Goal: Transaction & Acquisition: Book appointment/travel/reservation

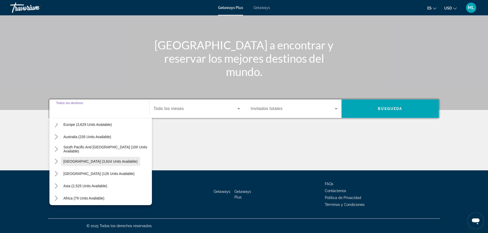
scroll to position [77, 0]
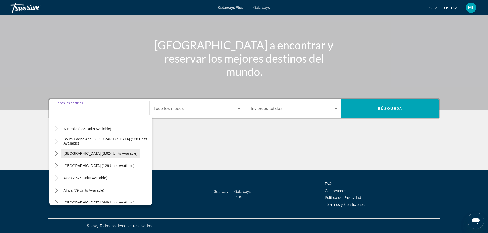
click at [101, 153] on span "[GEOGRAPHIC_DATA] (3,624 units available)" at bounding box center [101, 154] width 74 height 4
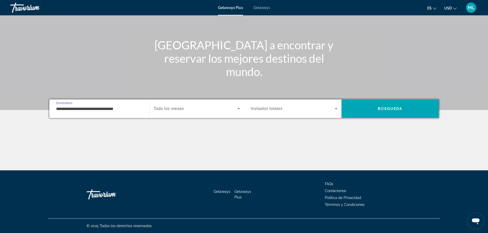
click at [117, 108] on input "**********" at bounding box center [99, 109] width 87 height 6
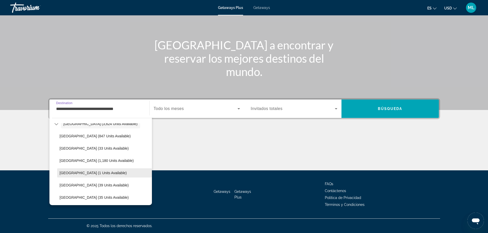
scroll to position [119, 0]
click at [97, 174] on span "[GEOGRAPHIC_DATA] (39 units available)" at bounding box center [94, 173] width 69 height 4
type input "**********"
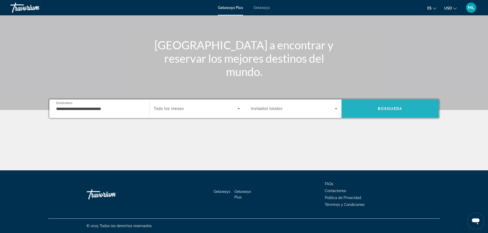
click at [386, 109] on span "Búsqueda" at bounding box center [390, 109] width 25 height 4
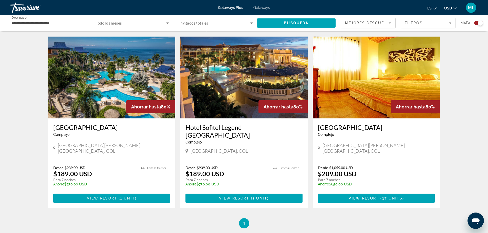
scroll to position [179, 0]
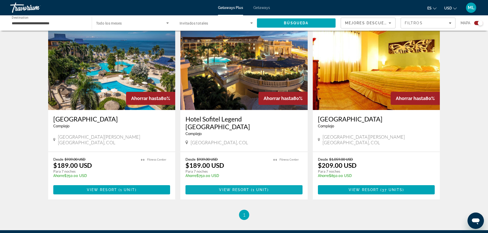
click at [249, 188] on span "View Resort" at bounding box center [234, 190] width 30 height 4
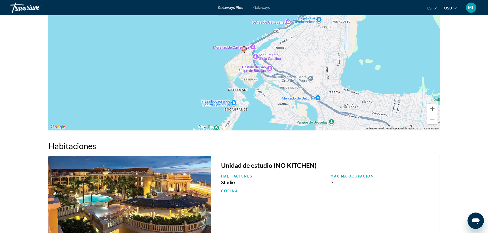
scroll to position [557, 0]
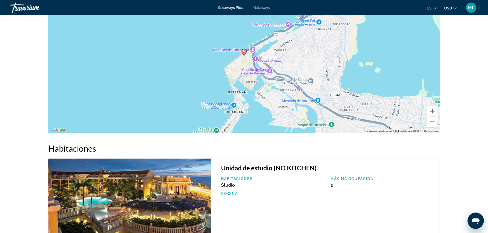
click at [259, 7] on span "Getaways" at bounding box center [261, 8] width 17 height 4
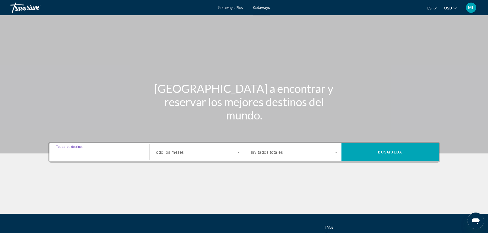
click at [122, 151] on input "Destination Todos los destinos" at bounding box center [99, 153] width 87 height 6
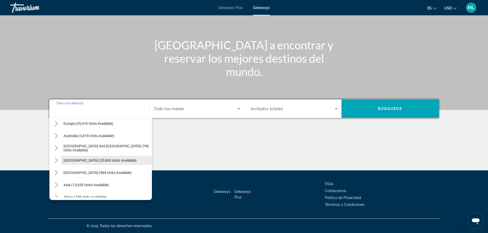
scroll to position [77, 0]
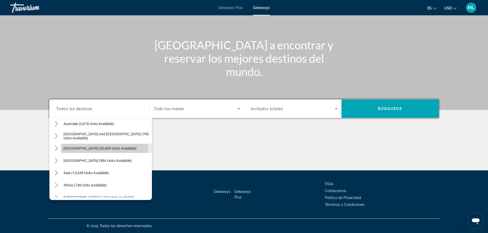
click at [95, 148] on span "[GEOGRAPHIC_DATA] (20,600 units available)" at bounding box center [100, 148] width 73 height 4
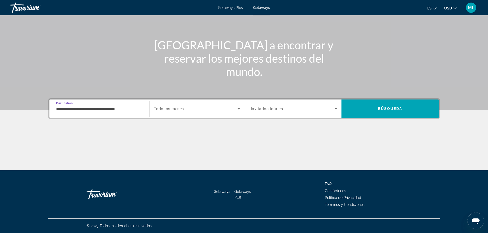
click at [136, 109] on input "**********" at bounding box center [99, 109] width 87 height 6
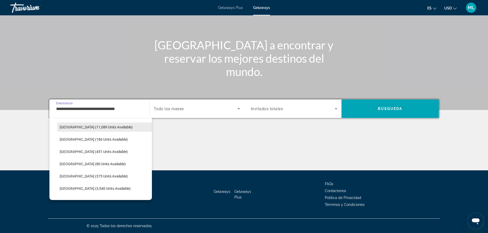
scroll to position [144, 0]
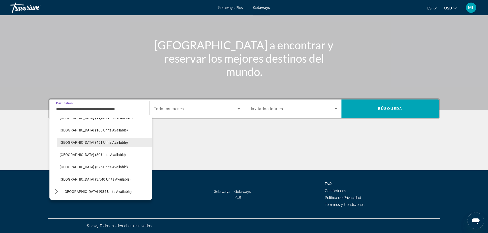
click at [107, 141] on span "[GEOGRAPHIC_DATA] (451 units available)" at bounding box center [94, 143] width 68 height 4
type input "**********"
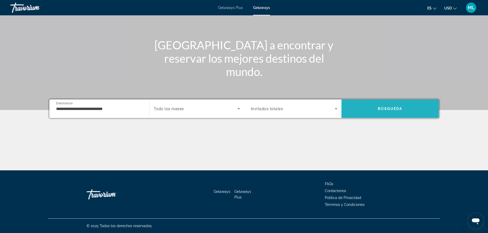
click at [363, 111] on span "Search" at bounding box center [389, 109] width 97 height 12
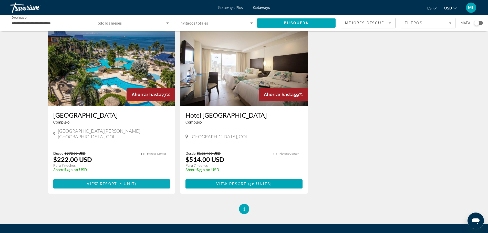
scroll to position [205, 0]
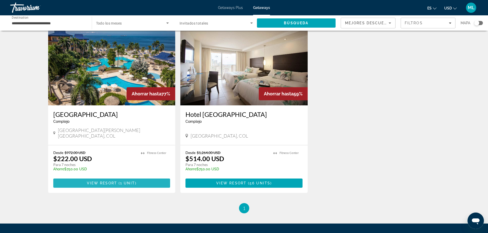
click at [127, 181] on span "1 unit" at bounding box center [127, 183] width 15 height 4
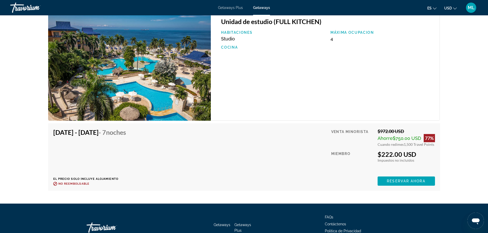
scroll to position [730, 0]
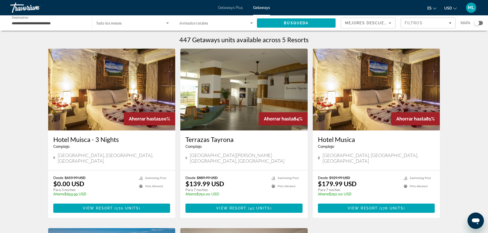
click at [86, 137] on h3 "Hotel Muisca - 3 Nights" at bounding box center [111, 140] width 117 height 8
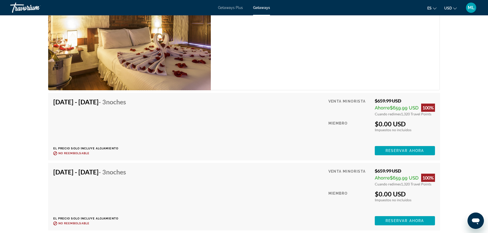
scroll to position [798, 0]
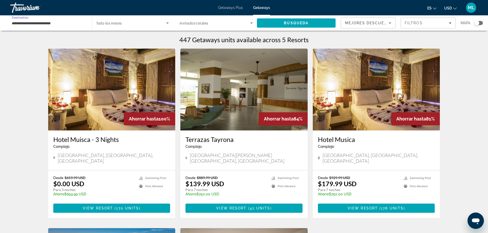
click at [52, 22] on input "**********" at bounding box center [48, 23] width 73 height 6
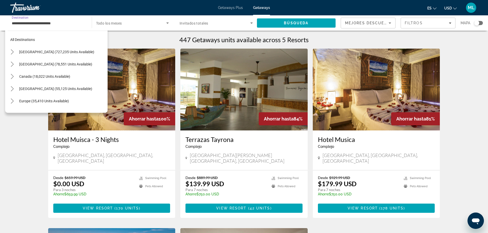
scroll to position [129, 0]
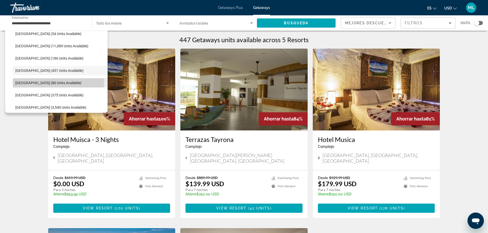
click at [30, 82] on span "[GEOGRAPHIC_DATA] (80 units available)" at bounding box center [48, 83] width 66 height 4
type input "**********"
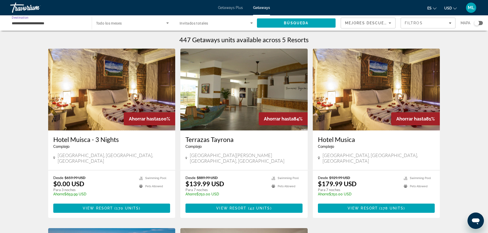
click at [66, 25] on input "**********" at bounding box center [48, 23] width 73 height 6
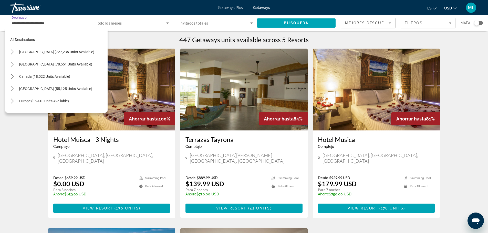
scroll to position [141, 0]
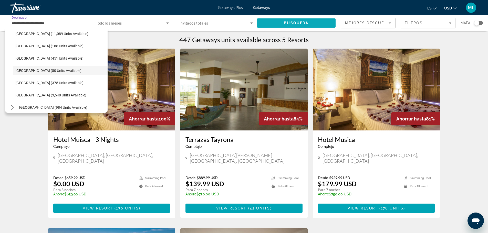
click at [274, 20] on span "Search" at bounding box center [296, 23] width 79 height 12
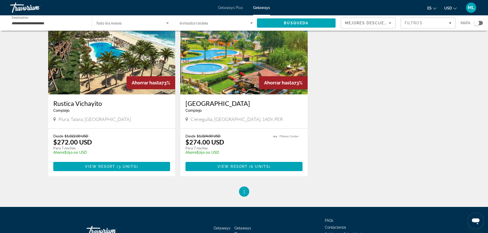
scroll to position [230, 0]
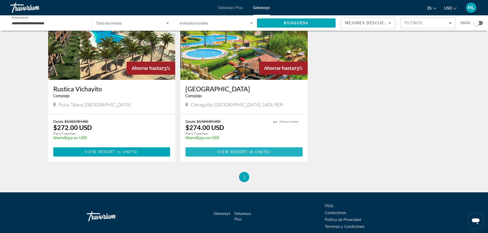
click at [232, 150] on span "View Resort" at bounding box center [232, 152] width 30 height 4
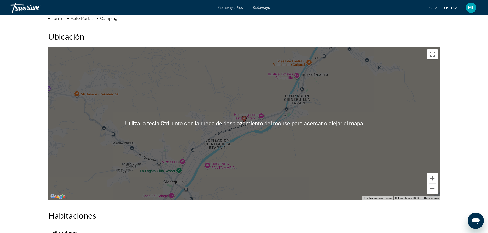
scroll to position [461, 0]
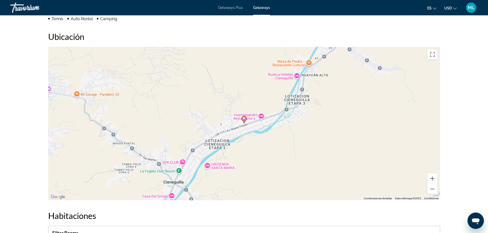
click at [241, 110] on div "Para activar la función de arrastrar con el teclado, presiona Alt + Intro. Una …" at bounding box center [244, 124] width 392 height 154
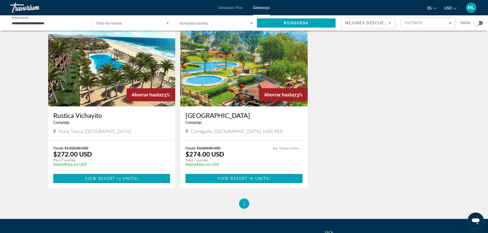
scroll to position [205, 0]
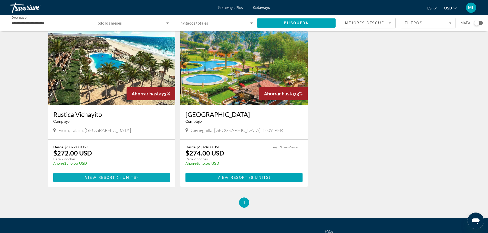
click at [98, 176] on span "View Resort" at bounding box center [100, 178] width 30 height 4
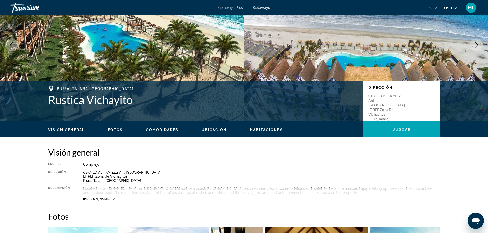
scroll to position [60, 0]
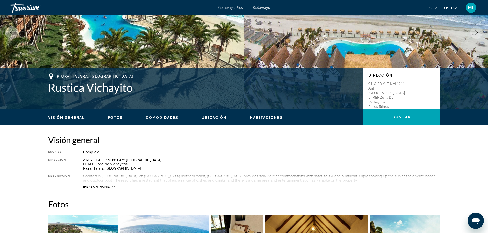
click at [91, 187] on span "[PERSON_NAME]" at bounding box center [97, 186] width 28 height 3
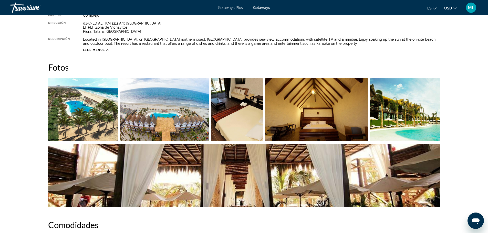
scroll to position [188, 0]
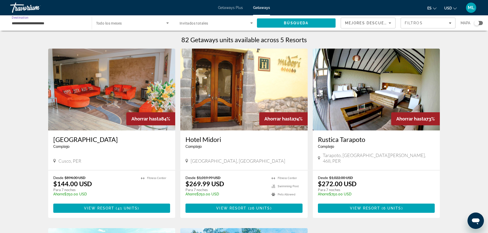
click at [24, 24] on input "**********" at bounding box center [48, 23] width 73 height 6
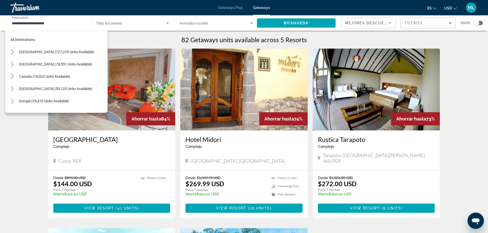
scroll to position [141, 0]
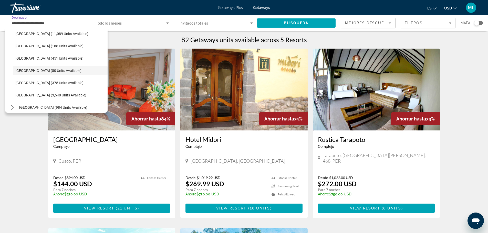
click at [37, 82] on span "[GEOGRAPHIC_DATA] (375 units available)" at bounding box center [49, 83] width 68 height 4
type input "**********"
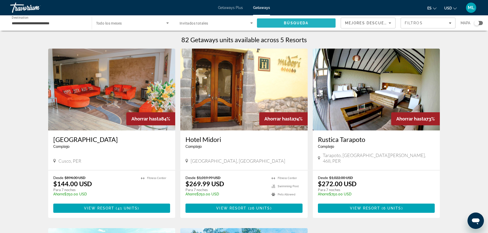
click at [292, 24] on span "Búsqueda" at bounding box center [296, 23] width 25 height 4
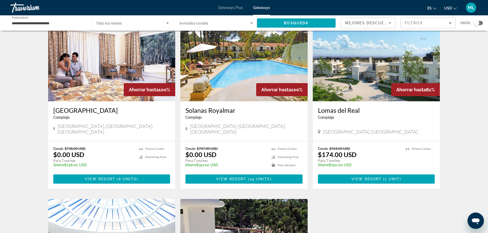
scroll to position [26, 0]
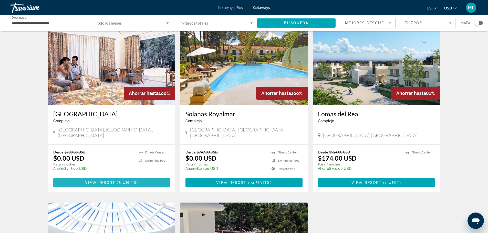
click at [104, 181] on span "View Resort" at bounding box center [100, 183] width 30 height 4
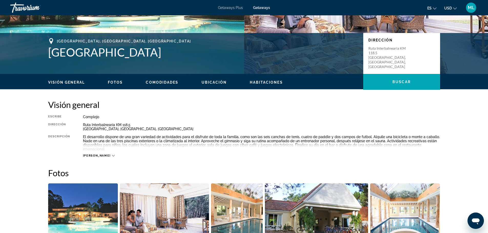
scroll to position [128, 0]
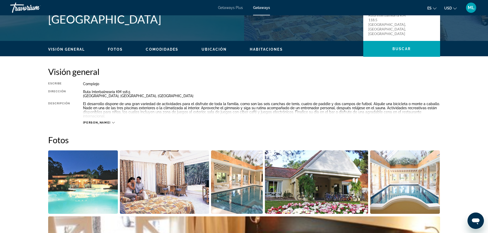
click at [112, 123] on icon "Main content" at bounding box center [113, 123] width 3 height 2
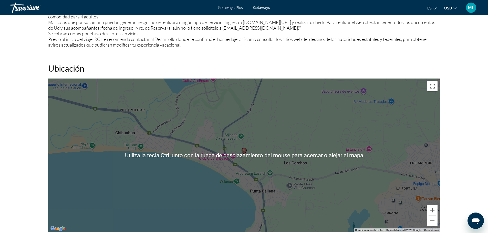
scroll to position [743, 0]
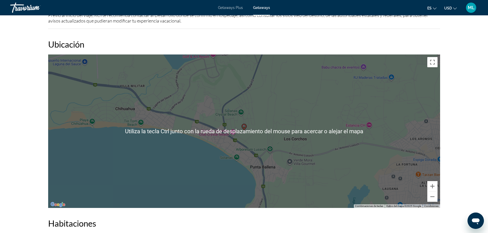
click at [202, 151] on div "Para activar la función de arrastrar con el teclado, presiona Alt + Intro. Una …" at bounding box center [244, 132] width 392 height 154
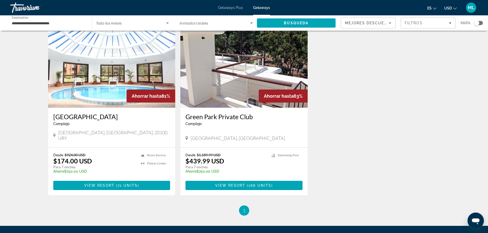
scroll to position [205, 0]
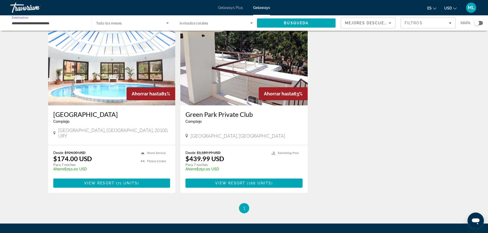
click at [38, 24] on input "**********" at bounding box center [48, 23] width 73 height 6
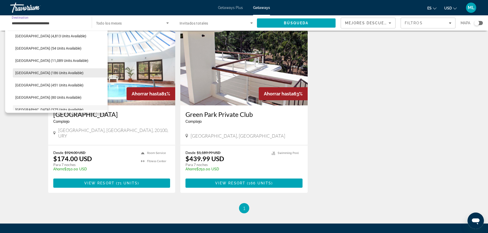
scroll to position [102, 0]
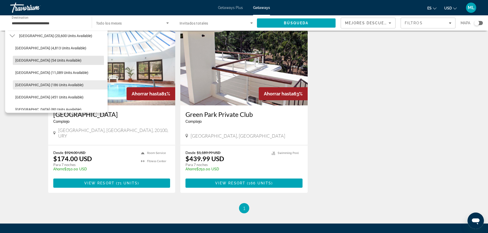
click at [39, 61] on span "[GEOGRAPHIC_DATA] (54 units available)" at bounding box center [48, 60] width 66 height 4
type input "**********"
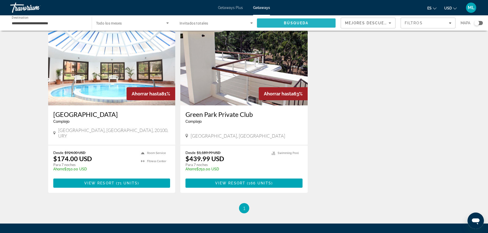
click at [303, 23] on span "Búsqueda" at bounding box center [296, 23] width 25 height 4
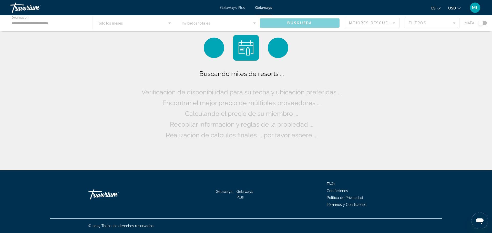
click at [50, 25] on div "Main content" at bounding box center [246, 22] width 492 height 15
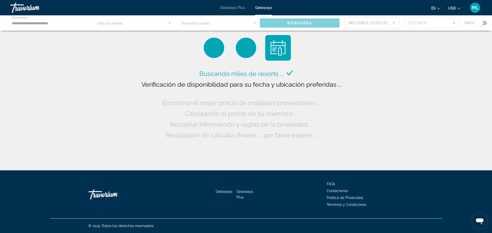
click at [46, 20] on div "Main content" at bounding box center [246, 22] width 492 height 15
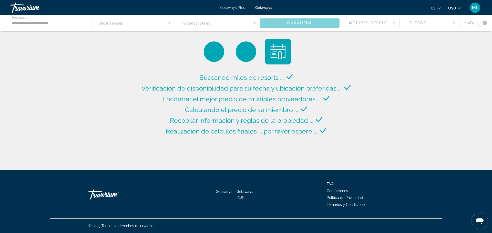
click at [227, 8] on span "Getaways Plus" at bounding box center [232, 8] width 25 height 4
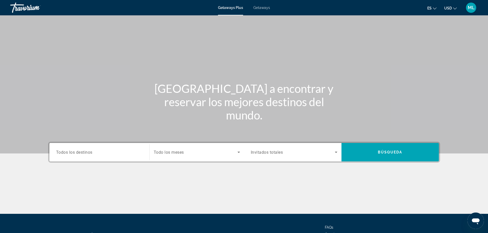
click at [94, 153] on input "Destination Todos los destinos" at bounding box center [99, 153] width 87 height 6
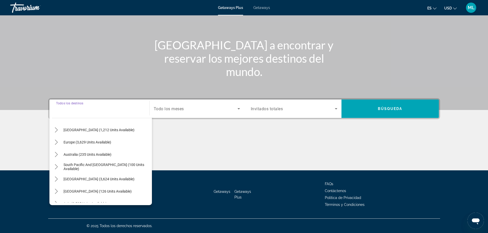
scroll to position [77, 0]
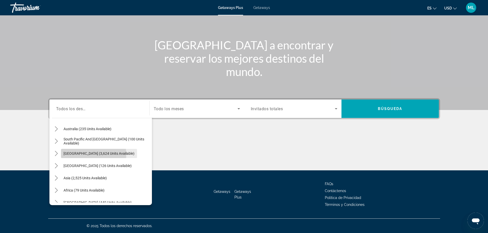
click at [92, 154] on span "[GEOGRAPHIC_DATA] (3,624 units available)" at bounding box center [99, 154] width 71 height 4
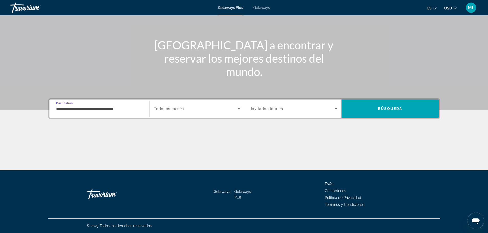
click at [90, 106] on input "**********" at bounding box center [99, 109] width 87 height 6
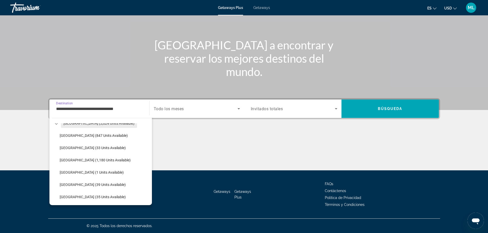
scroll to position [119, 0]
click at [80, 183] on span "Select destination: Peru (35 units available)" at bounding box center [104, 186] width 95 height 12
type input "**********"
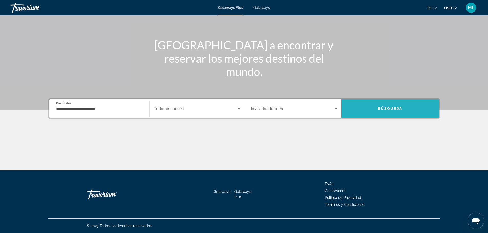
click at [368, 112] on span "Search" at bounding box center [389, 109] width 97 height 12
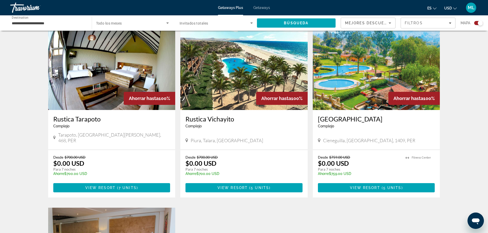
scroll to position [154, 0]
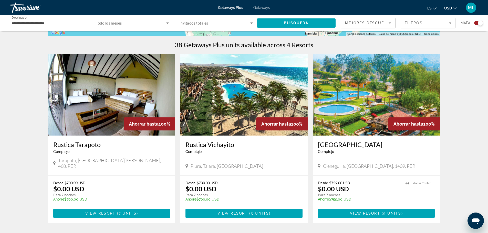
click at [239, 112] on img "Main content" at bounding box center [243, 95] width 127 height 82
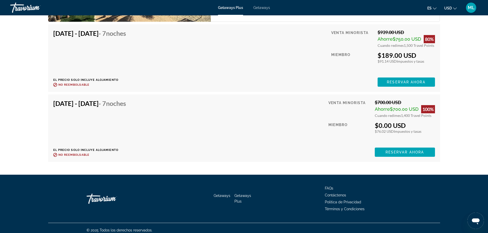
scroll to position [726, 0]
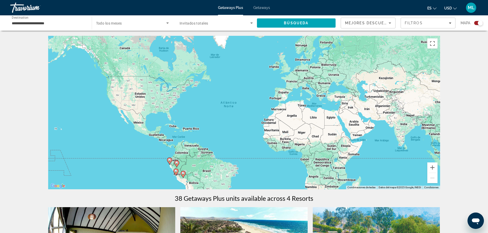
click at [42, 26] on input "**********" at bounding box center [48, 23] width 73 height 6
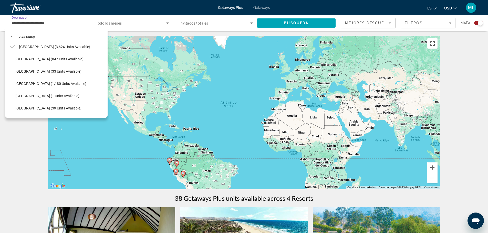
scroll to position [90, 0]
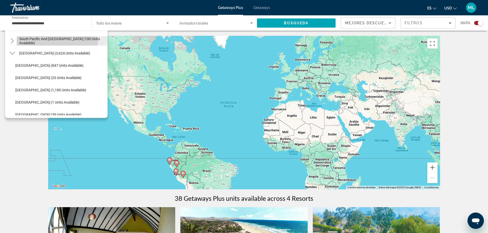
click at [45, 41] on span "South Pacific and [GEOGRAPHIC_DATA] (100 units available)" at bounding box center [62, 41] width 86 height 8
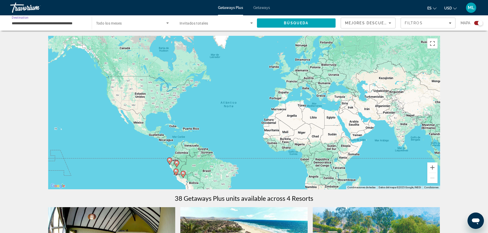
click at [45, 22] on input "**********" at bounding box center [48, 23] width 73 height 6
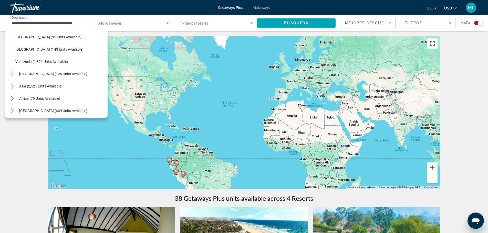
scroll to position [218, 0]
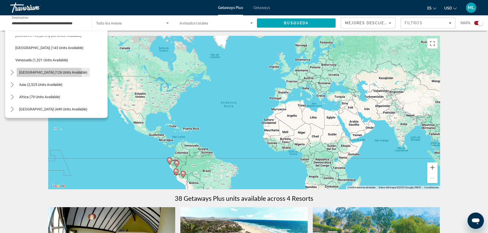
click at [44, 74] on span "[GEOGRAPHIC_DATA] (126 units available)" at bounding box center [53, 72] width 68 height 4
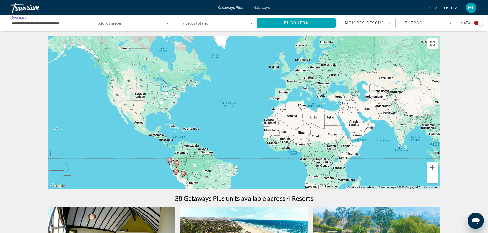
click at [48, 23] on input "**********" at bounding box center [48, 23] width 73 height 6
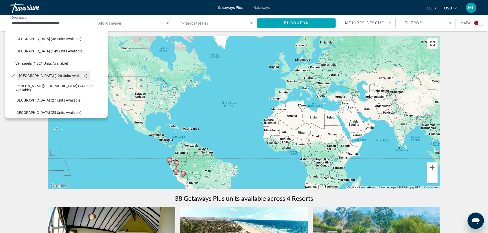
scroll to position [240, 0]
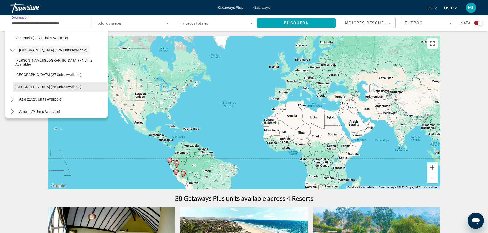
click at [44, 85] on span "[GEOGRAPHIC_DATA] (25 units available)" at bounding box center [48, 87] width 66 height 4
type input "**********"
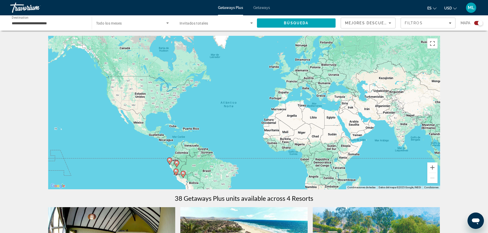
click at [280, 25] on span "Search" at bounding box center [296, 23] width 79 height 12
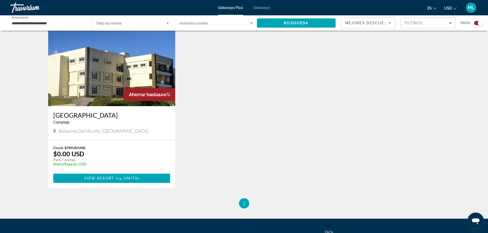
scroll to position [205, 0]
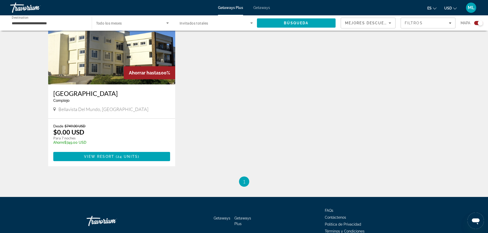
click at [99, 64] on img "Main content" at bounding box center [111, 44] width 127 height 82
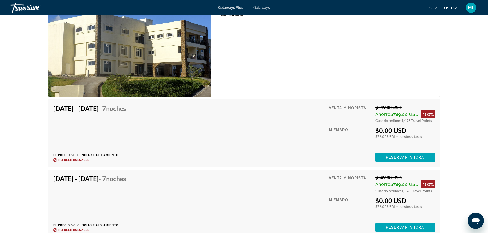
scroll to position [2237, 0]
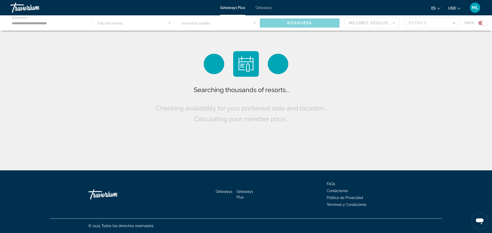
click at [59, 21] on div "Main content" at bounding box center [246, 22] width 492 height 15
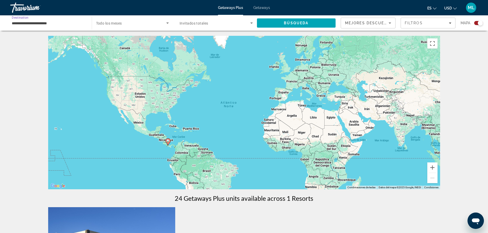
click at [54, 24] on input "**********" at bounding box center [48, 23] width 73 height 6
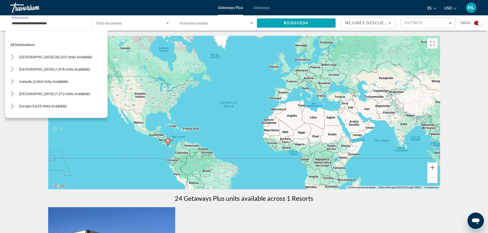
scroll to position [117, 0]
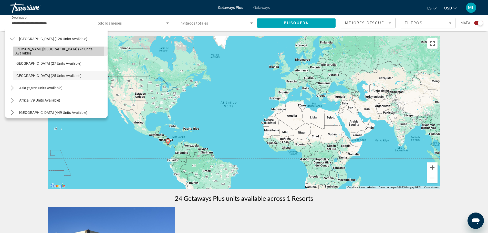
click at [49, 51] on span "[PERSON_NAME][GEOGRAPHIC_DATA] (74 units available)" at bounding box center [60, 51] width 90 height 8
type input "**********"
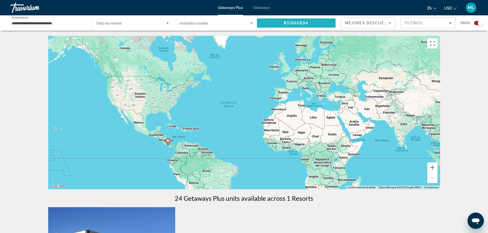
click at [292, 24] on span "Búsqueda" at bounding box center [296, 23] width 25 height 4
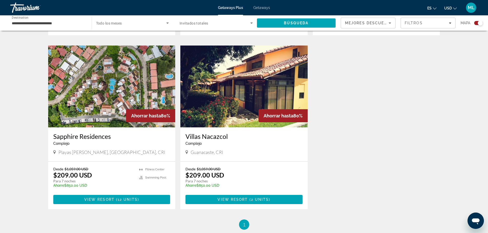
scroll to position [329, 0]
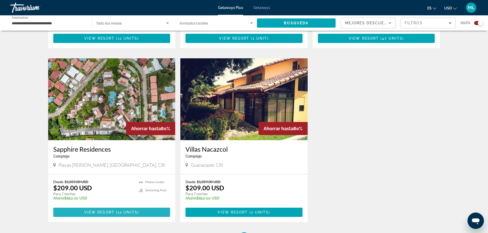
click at [116, 211] on span "Main content" at bounding box center [115, 213] width 2 height 4
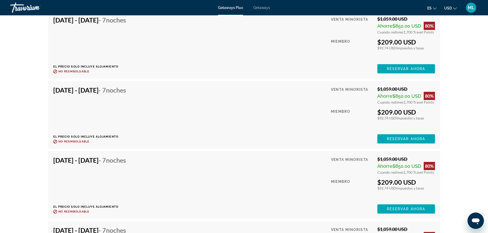
scroll to position [896, 0]
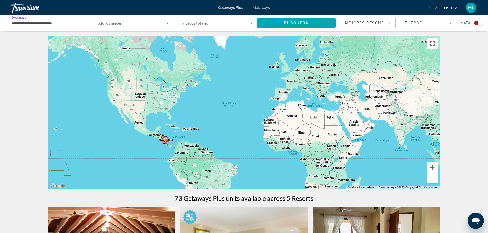
click at [44, 21] on input "**********" at bounding box center [48, 23] width 73 height 6
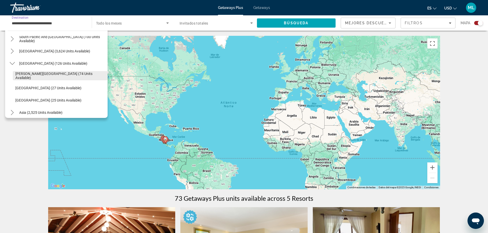
scroll to position [118, 0]
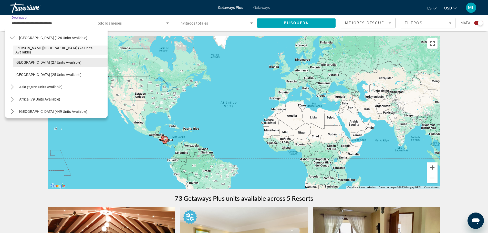
click at [45, 62] on span "[GEOGRAPHIC_DATA] (27 units available)" at bounding box center [48, 62] width 66 height 4
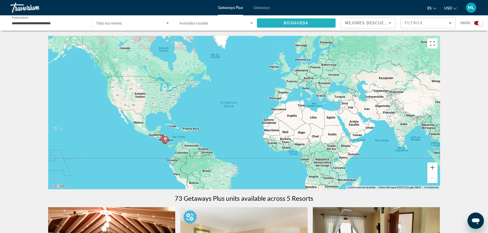
click at [281, 21] on span "Search" at bounding box center [296, 23] width 79 height 12
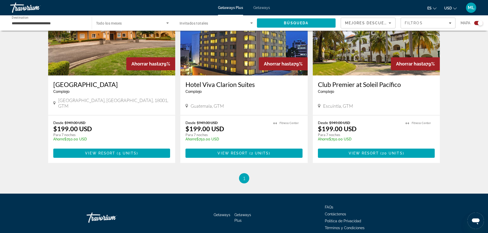
scroll to position [232, 0]
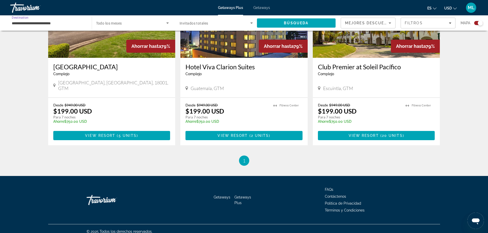
click at [24, 23] on input "**********" at bounding box center [48, 23] width 73 height 6
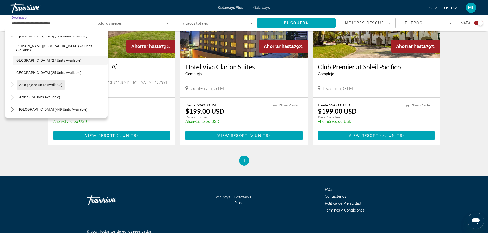
scroll to position [120, 0]
click at [47, 86] on span "Asia (2,525 units available)" at bounding box center [40, 85] width 43 height 4
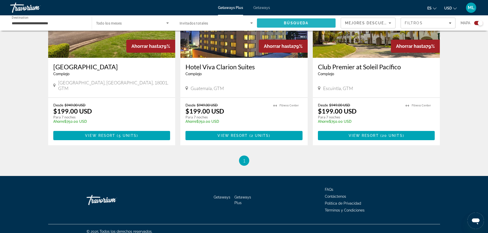
click at [283, 25] on span "Search" at bounding box center [296, 23] width 79 height 12
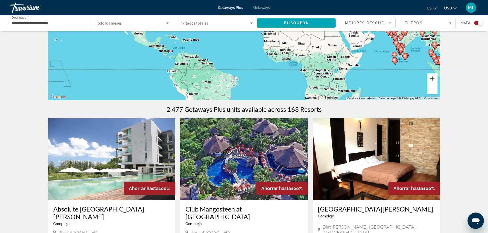
scroll to position [154, 0]
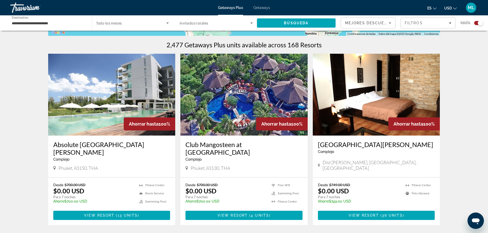
click at [38, 23] on input "**********" at bounding box center [48, 23] width 73 height 6
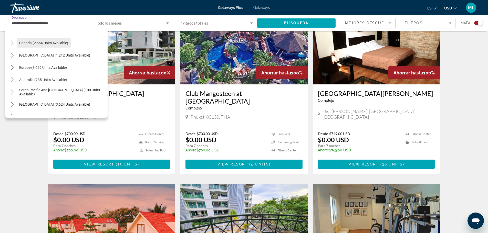
scroll to position [52, 0]
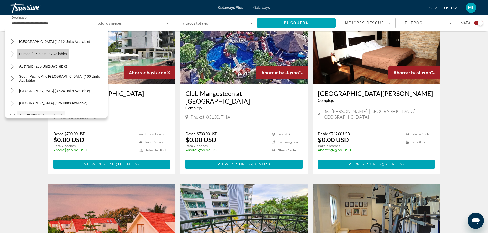
click at [43, 51] on span "Select destination: Europe (3,629 units available)" at bounding box center [43, 54] width 53 height 12
type input "**********"
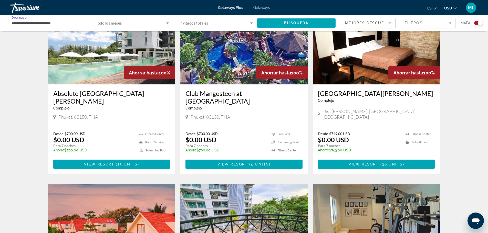
click at [50, 18] on div "**********" at bounding box center [48, 23] width 73 height 15
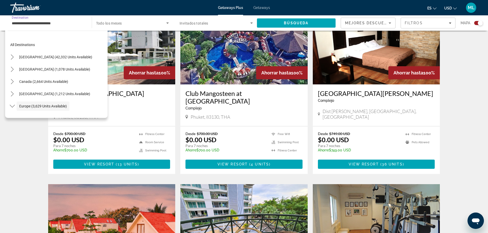
scroll to position [30, 0]
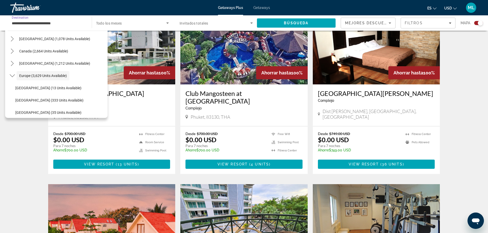
click at [49, 23] on input "**********" at bounding box center [48, 23] width 73 height 6
click at [65, 75] on span "Europe (3,629 units available)" at bounding box center [43, 76] width 48 height 4
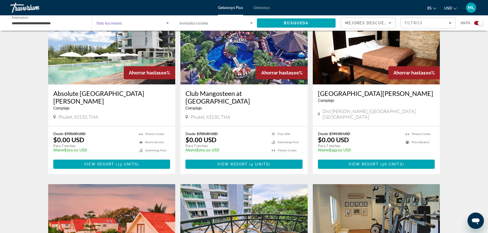
click at [168, 23] on icon "Search widget" at bounding box center [167, 23] width 3 height 1
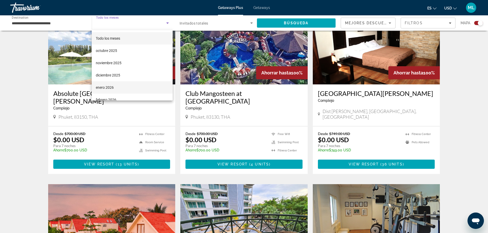
click at [127, 83] on mat-option "enero 2026" at bounding box center [132, 87] width 81 height 12
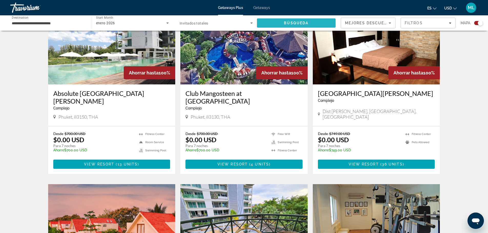
click at [273, 23] on span "Search" at bounding box center [296, 23] width 79 height 12
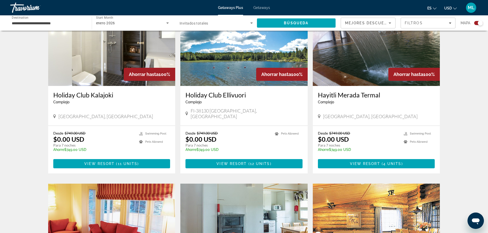
scroll to position [333, 0]
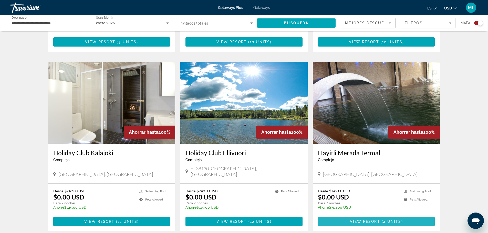
click at [380, 220] on span "View Resort" at bounding box center [365, 222] width 30 height 4
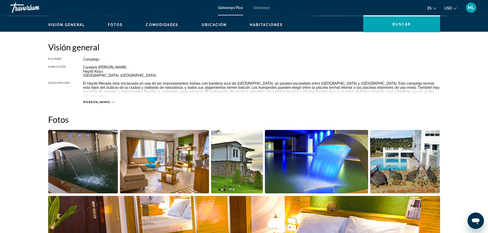
scroll to position [154, 0]
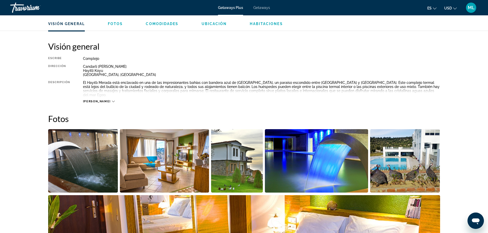
click at [112, 100] on icon "Main content" at bounding box center [113, 101] width 3 height 3
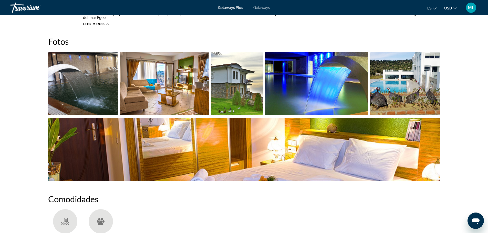
scroll to position [230, 0]
click at [89, 87] on img "Open full-screen image slider" at bounding box center [83, 84] width 70 height 64
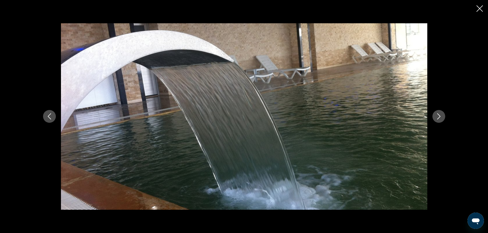
click at [442, 119] on button "Next image" at bounding box center [438, 116] width 13 height 13
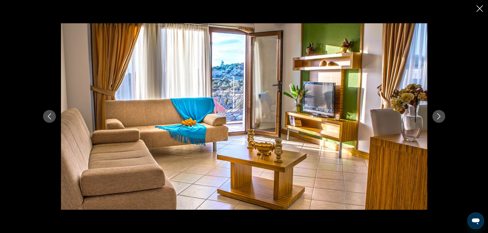
click at [442, 119] on button "Next image" at bounding box center [438, 116] width 13 height 13
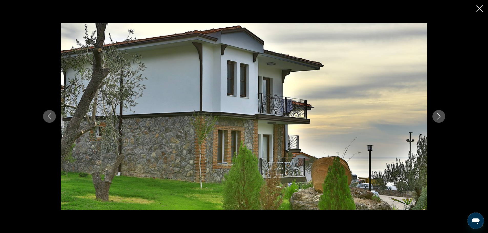
click at [442, 120] on button "Next image" at bounding box center [438, 116] width 13 height 13
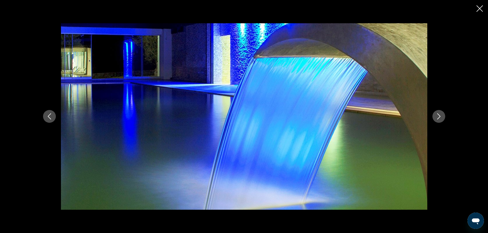
click at [442, 120] on button "Next image" at bounding box center [438, 116] width 13 height 13
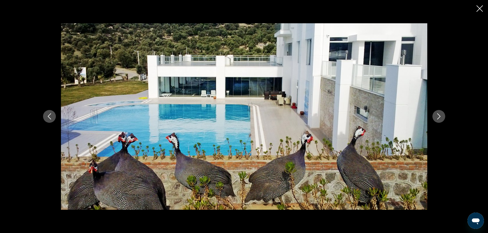
click at [442, 120] on button "Next image" at bounding box center [438, 116] width 13 height 13
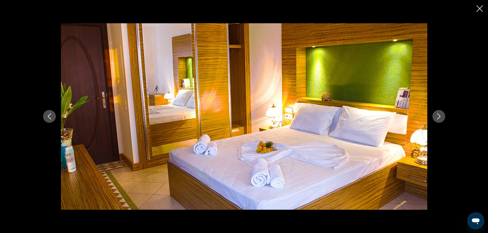
click at [442, 120] on button "Next image" at bounding box center [438, 116] width 13 height 13
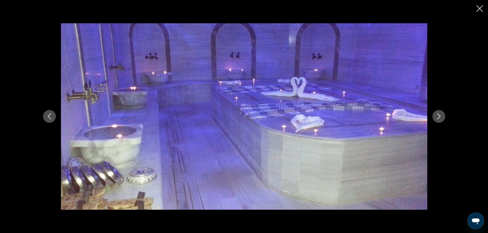
click at [442, 120] on button "Next image" at bounding box center [438, 116] width 13 height 13
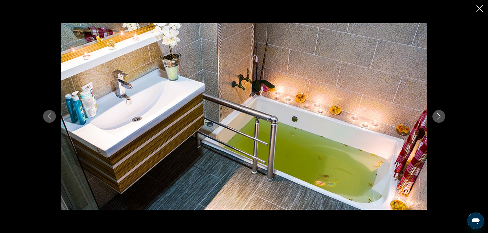
click at [442, 120] on button "Next image" at bounding box center [438, 116] width 13 height 13
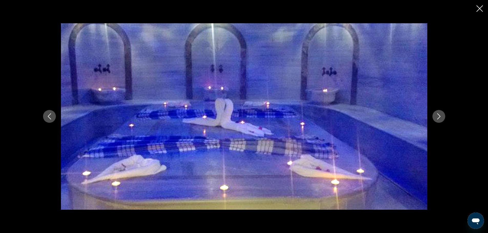
click at [442, 120] on button "Next image" at bounding box center [438, 116] width 13 height 13
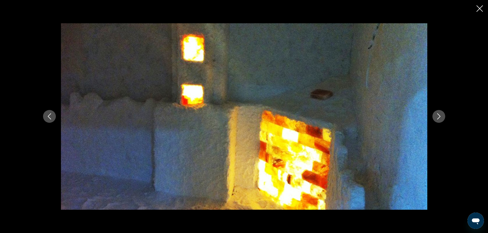
click at [442, 120] on button "Next image" at bounding box center [438, 116] width 13 height 13
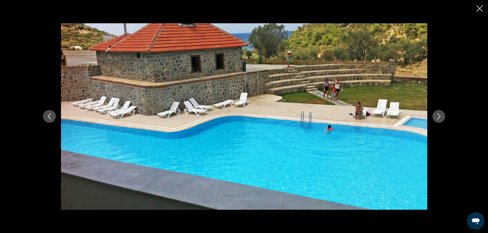
click at [442, 120] on button "Next image" at bounding box center [438, 116] width 13 height 13
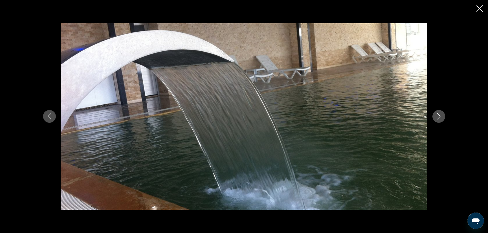
click at [442, 121] on button "Next image" at bounding box center [438, 116] width 13 height 13
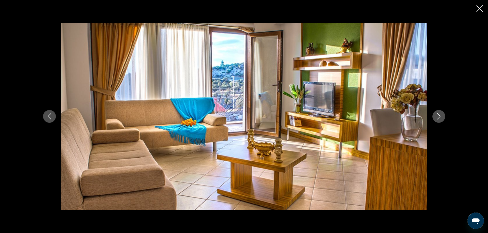
click at [442, 121] on button "Next image" at bounding box center [438, 116] width 13 height 13
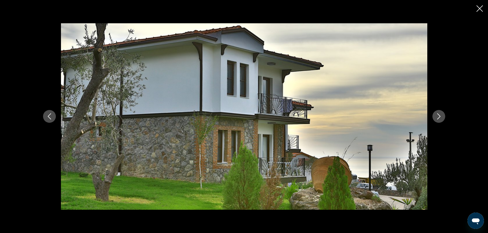
click at [442, 121] on button "Next image" at bounding box center [438, 116] width 13 height 13
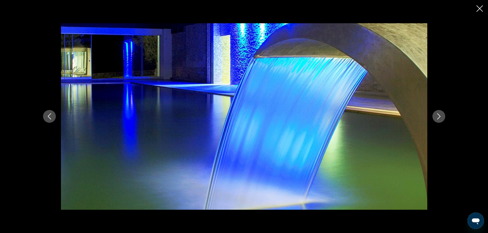
click at [442, 121] on button "Next image" at bounding box center [438, 116] width 13 height 13
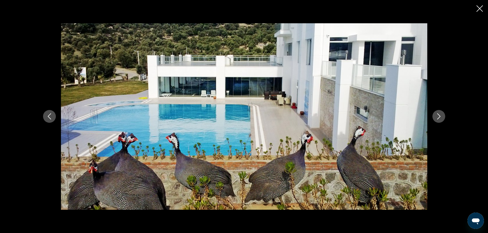
click at [477, 4] on div "prev next" at bounding box center [244, 116] width 488 height 233
click at [481, 8] on icon "Close slideshow" at bounding box center [479, 8] width 6 height 6
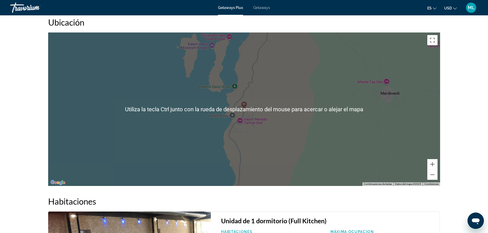
scroll to position [717, 0]
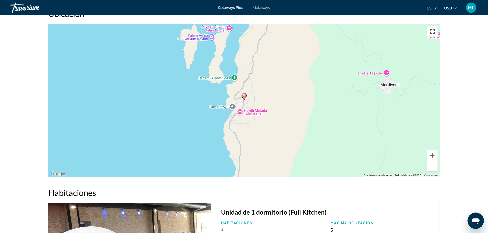
click at [250, 119] on div "Para activar la función de arrastrar con el teclado, presiona Alt + Intro. Una …" at bounding box center [244, 101] width 392 height 154
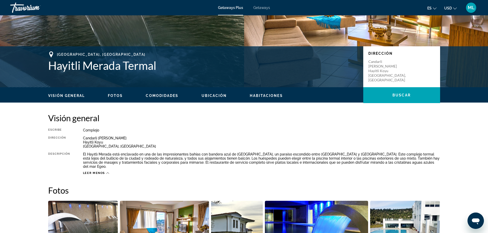
scroll to position [49, 0]
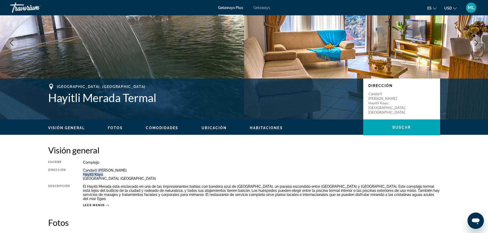
drag, startPoint x: 83, startPoint y: 174, endPoint x: 110, endPoint y: 175, distance: 27.4
click at [110, 175] on div "Candarli [PERSON_NAME], [GEOGRAPHIC_DATA]" at bounding box center [261, 175] width 357 height 12
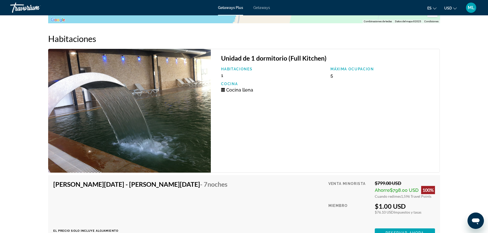
scroll to position [871, 0]
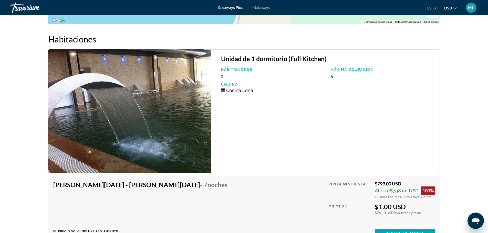
drag, startPoint x: 128, startPoint y: 0, endPoint x: 269, endPoint y: 91, distance: 167.9
click at [269, 91] on div "Habitaciones 1 Máxima ocupacion 5 Cocina Cocina llena" at bounding box center [327, 82] width 218 height 29
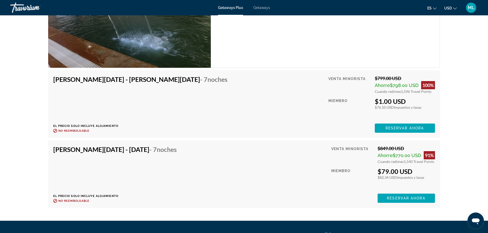
scroll to position [1023, 0]
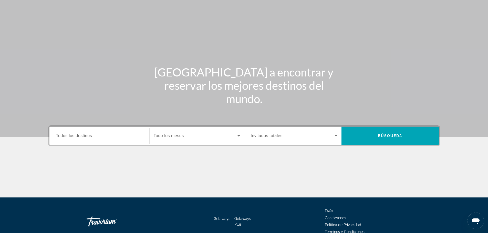
scroll to position [26, 0]
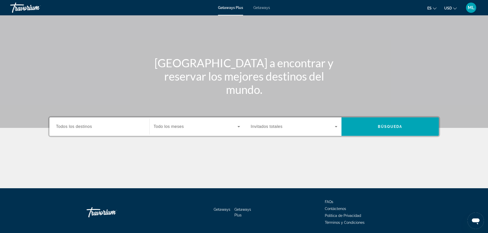
click at [84, 130] on div "Search widget" at bounding box center [99, 127] width 87 height 15
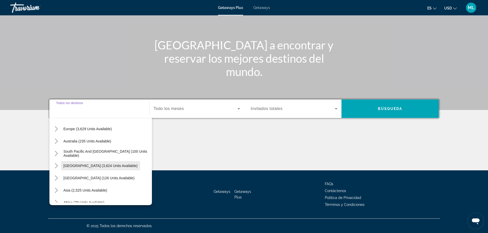
scroll to position [77, 0]
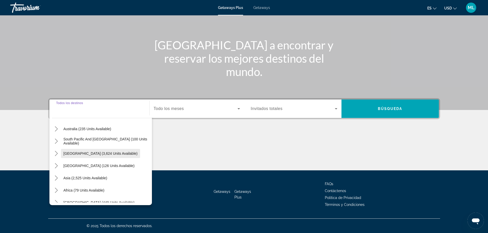
click at [81, 156] on span "Select destination: South America (3,624 units available)" at bounding box center [100, 154] width 79 height 12
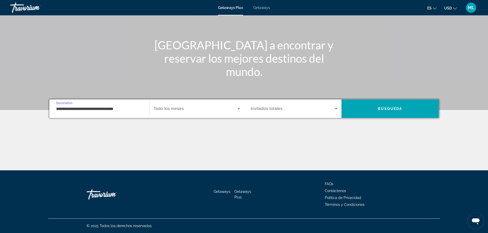
click at [96, 110] on input "**********" at bounding box center [99, 109] width 87 height 6
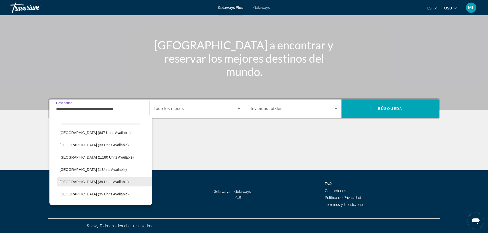
scroll to position [119, 0]
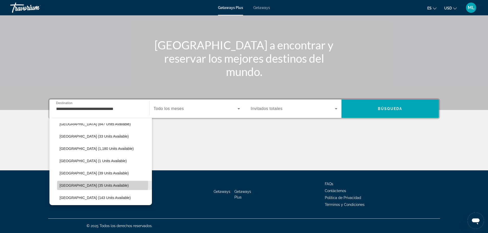
click at [85, 185] on span "[GEOGRAPHIC_DATA] (35 units available)" at bounding box center [94, 186] width 69 height 4
type input "**********"
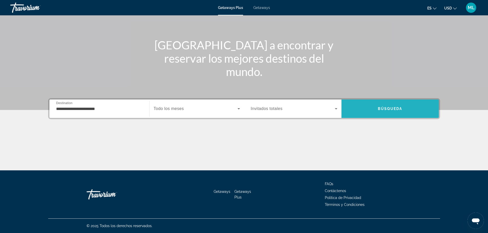
click at [370, 112] on span "Search" at bounding box center [389, 109] width 97 height 12
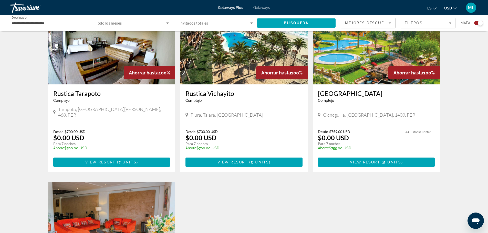
scroll to position [179, 0]
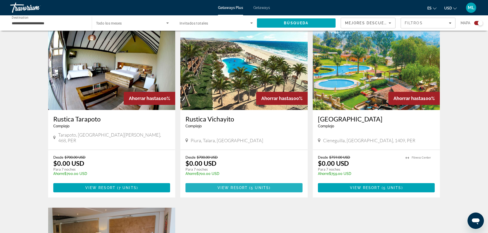
click at [276, 182] on span "Main content" at bounding box center [243, 188] width 117 height 12
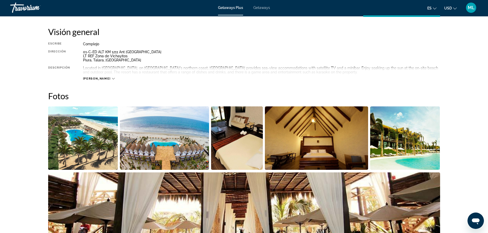
scroll to position [162, 0]
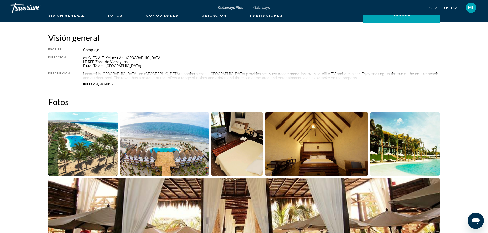
click at [80, 137] on img "Open full-screen image slider" at bounding box center [83, 144] width 70 height 64
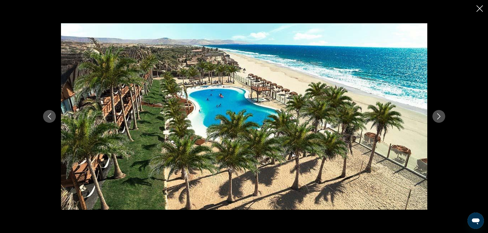
click at [437, 115] on icon "Next image" at bounding box center [439, 116] width 6 height 6
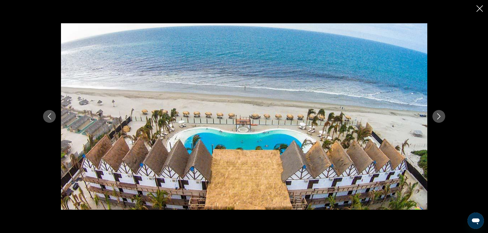
click at [443, 118] on button "Next image" at bounding box center [438, 116] width 13 height 13
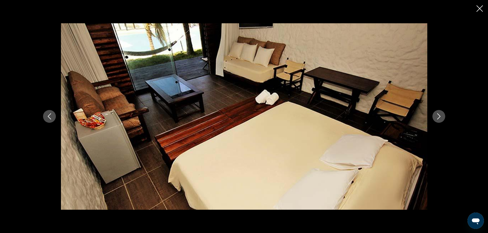
click at [441, 118] on icon "Next image" at bounding box center [439, 116] width 6 height 6
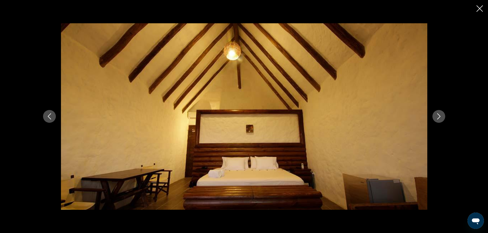
click at [441, 118] on icon "Next image" at bounding box center [439, 116] width 6 height 6
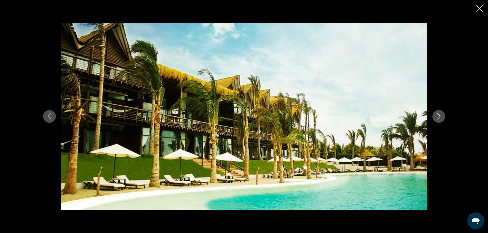
click at [437, 117] on icon "Next image" at bounding box center [439, 116] width 6 height 6
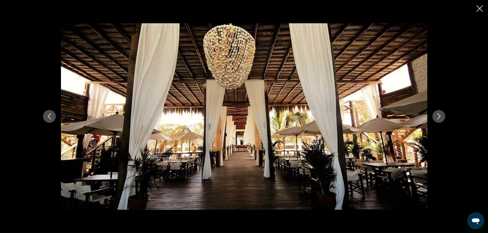
click at [438, 115] on icon "Next image" at bounding box center [438, 117] width 3 height 6
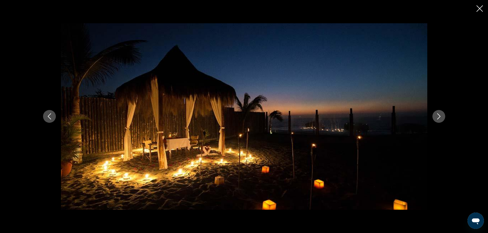
click at [438, 115] on icon "Next image" at bounding box center [438, 117] width 3 height 6
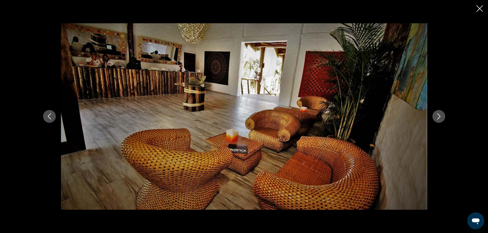
click at [438, 115] on icon "Next image" at bounding box center [438, 117] width 3 height 6
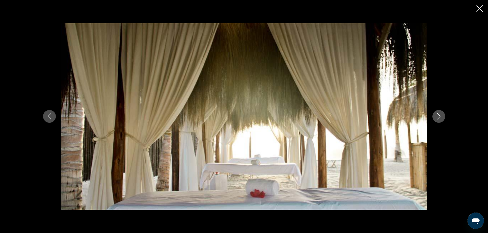
click at [438, 115] on icon "Next image" at bounding box center [438, 117] width 3 height 6
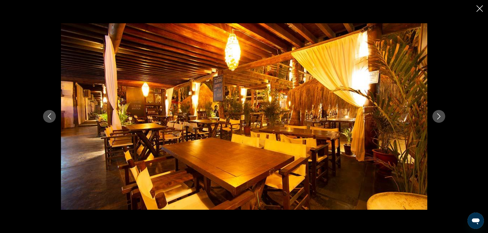
click at [438, 115] on icon "Next image" at bounding box center [438, 117] width 3 height 6
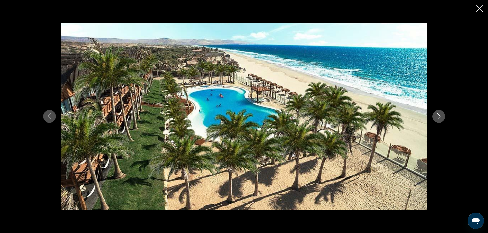
click at [476, 8] on icon "Close slideshow" at bounding box center [479, 8] width 6 height 6
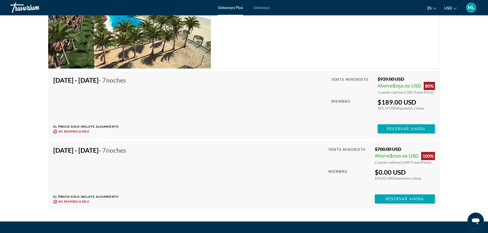
scroll to position [700, 0]
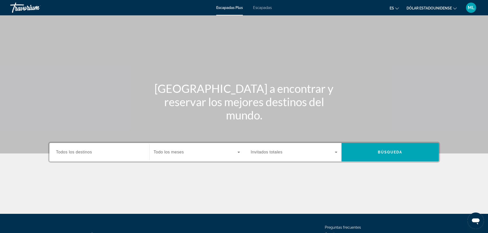
click at [107, 151] on input "Destination Todos los destinos" at bounding box center [99, 153] width 87 height 6
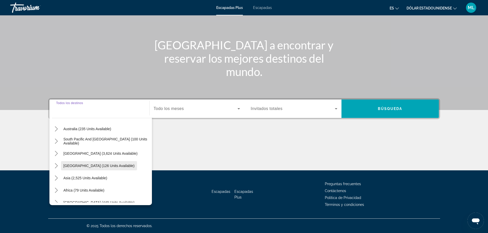
scroll to position [83, 0]
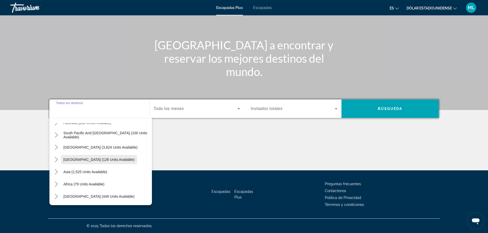
click at [81, 160] on span "[GEOGRAPHIC_DATA] (126 units available)" at bounding box center [99, 160] width 71 height 4
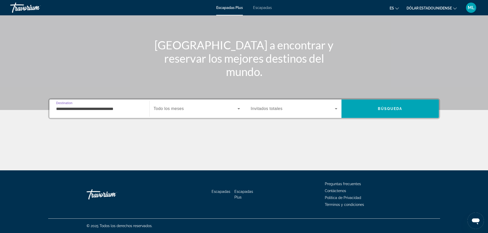
click at [93, 109] on input "**********" at bounding box center [99, 109] width 87 height 6
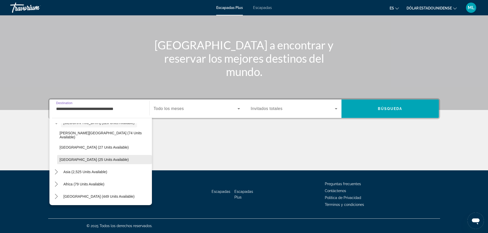
scroll to position [94, 0]
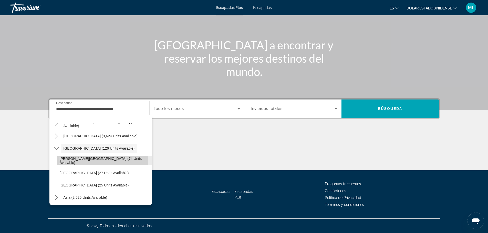
click at [78, 161] on span "[PERSON_NAME][GEOGRAPHIC_DATA] (74 units available)" at bounding box center [105, 161] width 90 height 8
type input "**********"
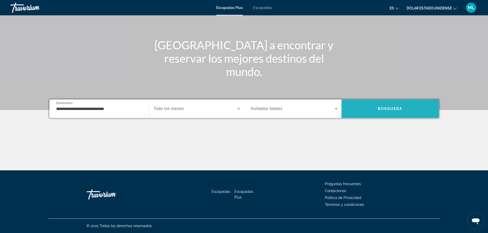
click at [387, 104] on span "Buscar" at bounding box center [389, 109] width 97 height 12
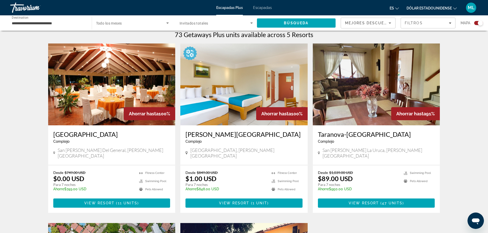
scroll to position [179, 0]
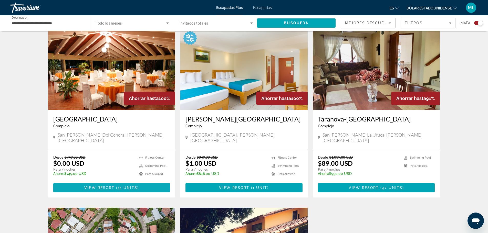
click at [75, 182] on span "Contenido principal" at bounding box center [111, 188] width 117 height 12
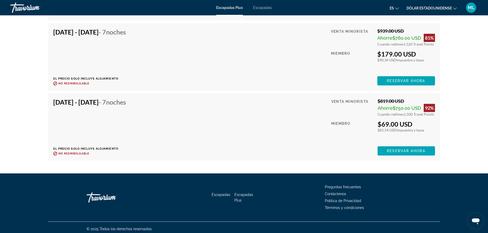
scroll to position [1276, 0]
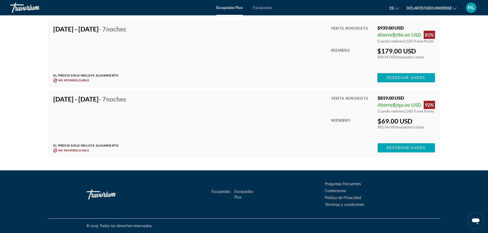
click at [297, 158] on div "Apr 5, 2026 - Apr 12, 2026 - 7 noches El precio solo incluye alojamiento Reembo…" at bounding box center [244, 124] width 392 height 68
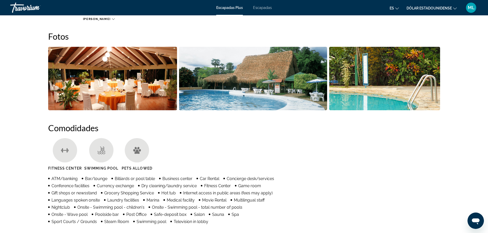
scroll to position [149, 0]
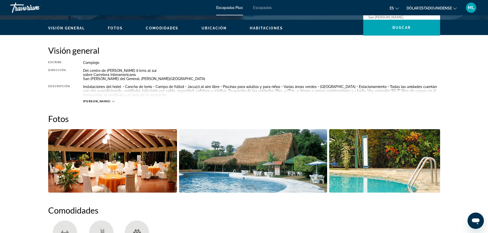
click at [170, 142] on img "Open full-screen image slider" at bounding box center [112, 161] width 129 height 64
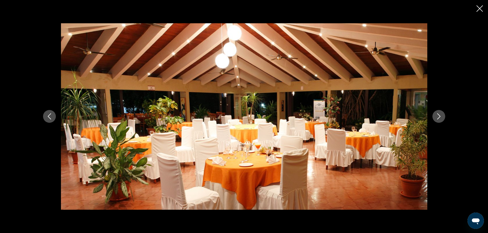
click at [437, 116] on icon "Next image" at bounding box center [439, 116] width 6 height 6
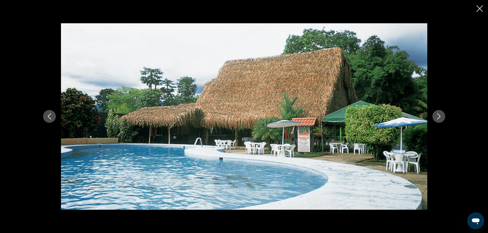
click at [446, 118] on div "prev next" at bounding box center [244, 116] width 412 height 187
click at [436, 119] on icon "Next image" at bounding box center [439, 116] width 6 height 6
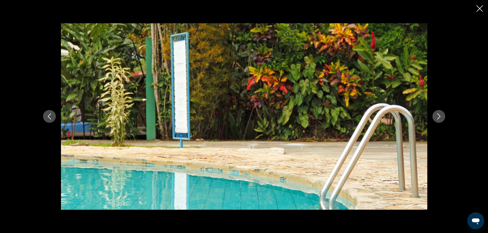
click at [435, 121] on button "Next image" at bounding box center [438, 116] width 13 height 13
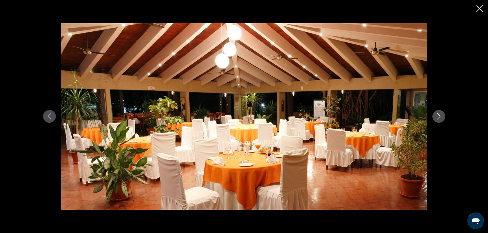
click at [439, 117] on icon "Next image" at bounding box center [438, 117] width 3 height 6
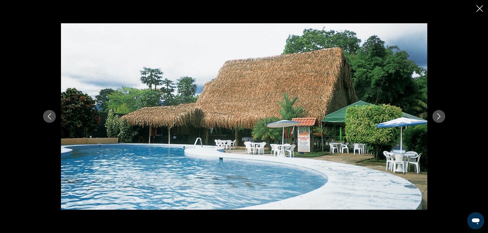
click at [440, 118] on icon "Next image" at bounding box center [439, 116] width 6 height 6
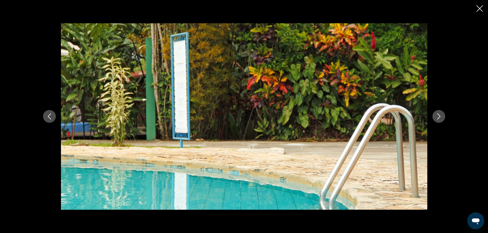
click at [440, 118] on icon "Next image" at bounding box center [439, 116] width 6 height 6
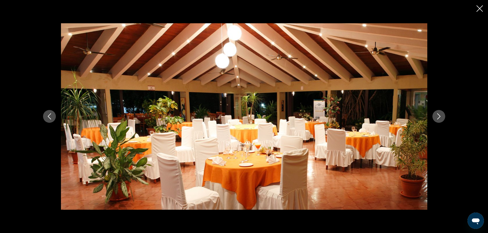
click at [440, 117] on icon "Next image" at bounding box center [439, 116] width 6 height 6
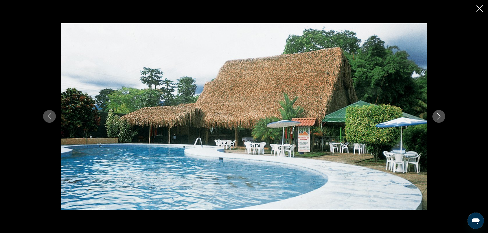
click at [480, 12] on button "Close slideshow" at bounding box center [479, 9] width 6 height 8
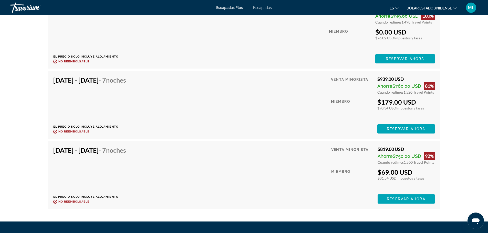
scroll to position [1276, 0]
